Goal: Task Accomplishment & Management: Manage account settings

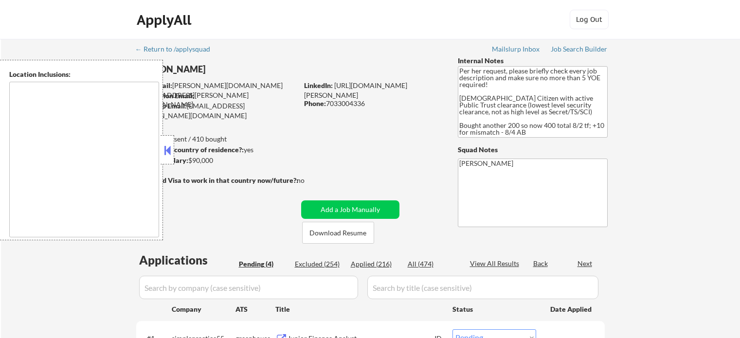
select select ""pending""
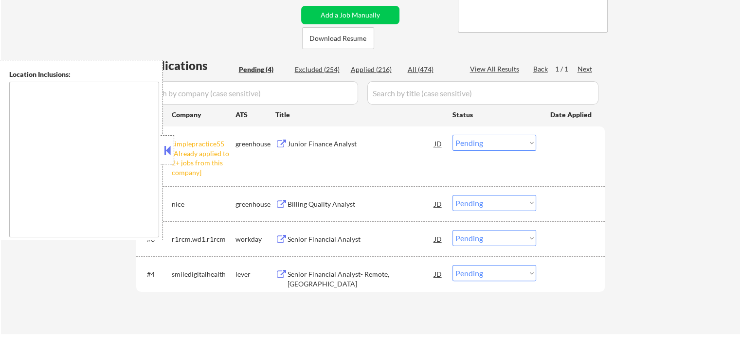
scroll to position [243, 0]
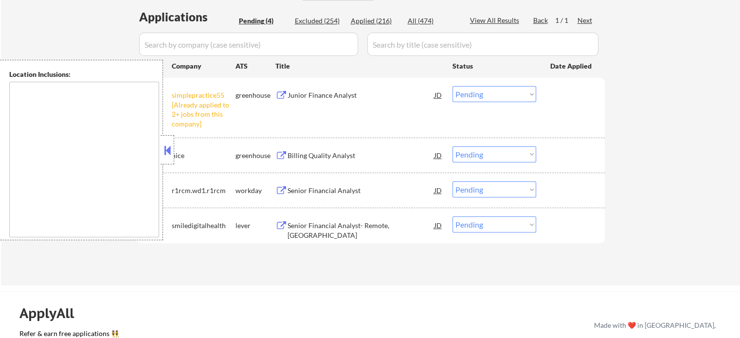
click at [496, 94] on select "Choose an option... Pending Applied Excluded (Questions) Excluded (Expired) Exc…" at bounding box center [494, 94] width 84 height 16
click at [452, 86] on select "Choose an option... Pending Applied Excluded (Questions) Excluded (Expired) Exc…" at bounding box center [494, 94] width 84 height 16
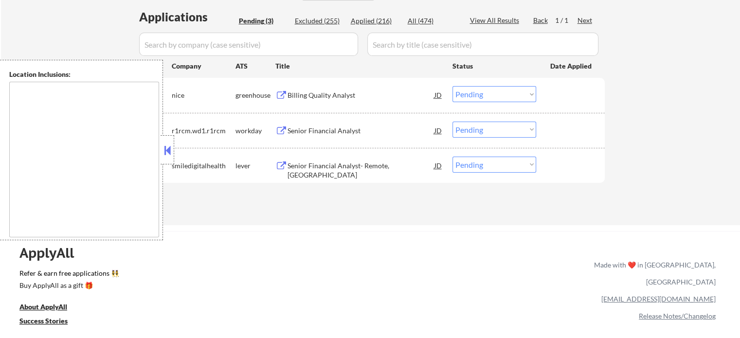
click at [278, 95] on button at bounding box center [281, 95] width 12 height 9
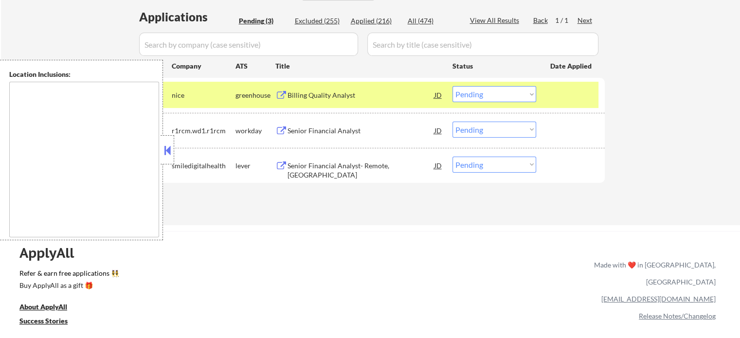
click at [480, 99] on select "Choose an option... Pending Applied Excluded (Questions) Excluded (Expired) Exc…" at bounding box center [494, 94] width 84 height 16
click at [452, 86] on select "Choose an option... Pending Applied Excluded (Questions) Excluded (Expired) Exc…" at bounding box center [494, 94] width 84 height 16
click at [279, 130] on button at bounding box center [281, 130] width 12 height 9
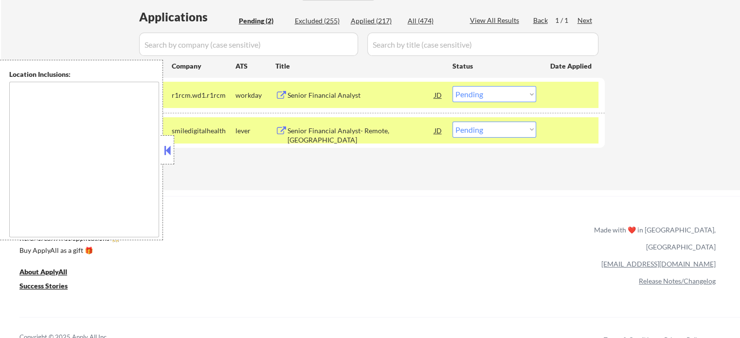
click at [477, 97] on select "Choose an option... Pending Applied Excluded (Questions) Excluded (Expired) Exc…" at bounding box center [494, 94] width 84 height 16
click at [452, 86] on select "Choose an option... Pending Applied Excluded (Questions) Excluded (Expired) Exc…" at bounding box center [494, 94] width 84 height 16
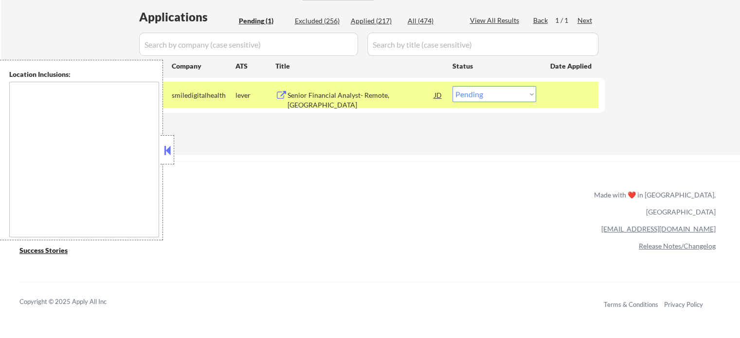
click at [279, 93] on button at bounding box center [281, 95] width 12 height 9
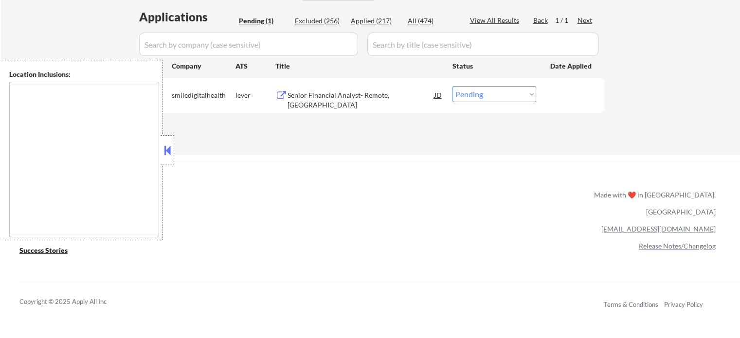
click at [492, 96] on select "Choose an option... Pending Applied Excluded (Questions) Excluded (Expired) Exc…" at bounding box center [494, 94] width 84 height 16
select select ""excluded""
click at [452, 86] on select "Choose an option... Pending Applied Excluded (Questions) Excluded (Expired) Exc…" at bounding box center [494, 94] width 84 height 16
